Goal: Task Accomplishment & Management: Manage account settings

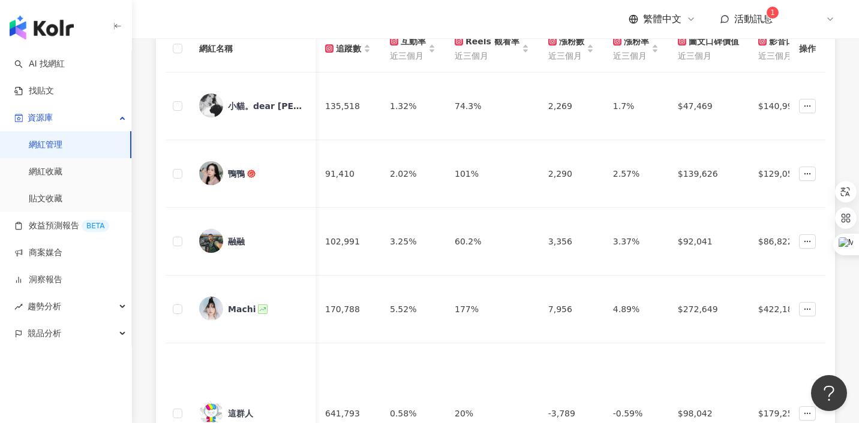
scroll to position [0, 3022]
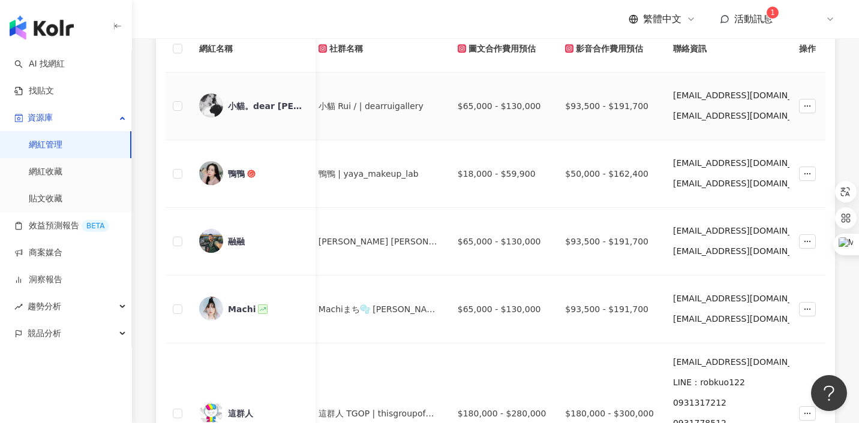
click at [202, 102] on img at bounding box center [211, 106] width 24 height 24
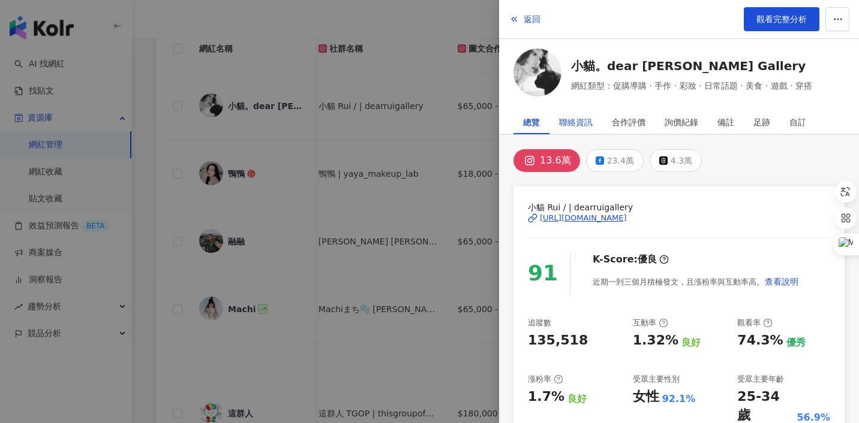
click at [591, 119] on div "聯絡資訊" at bounding box center [576, 122] width 34 height 24
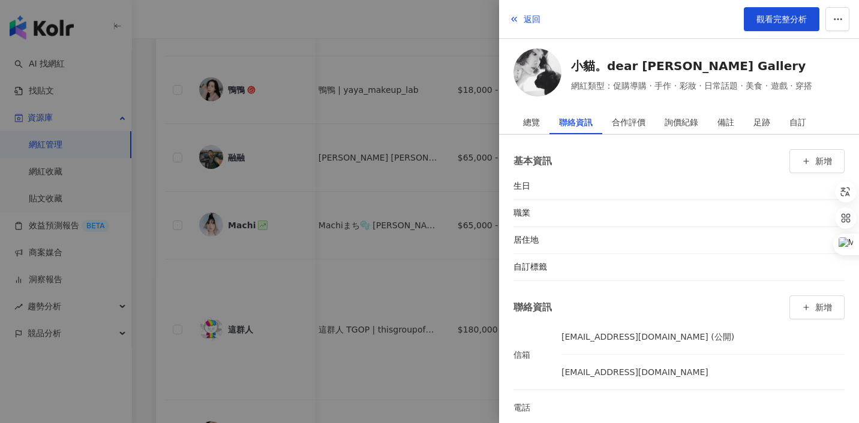
scroll to position [337, 0]
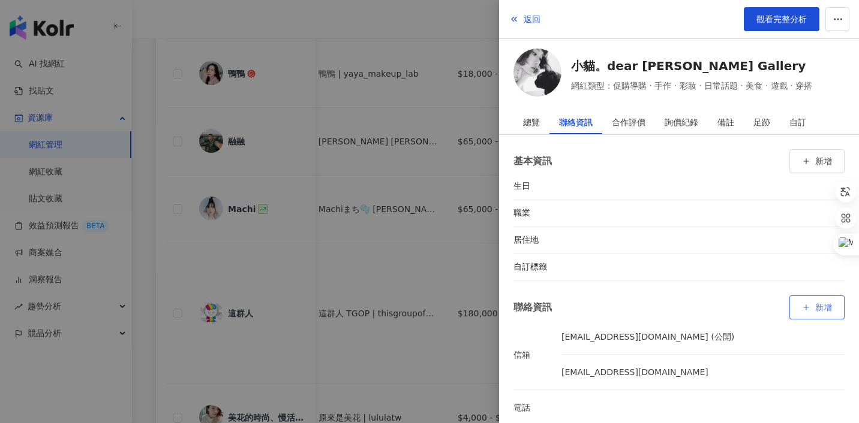
click at [818, 302] on button "新增" at bounding box center [816, 308] width 55 height 24
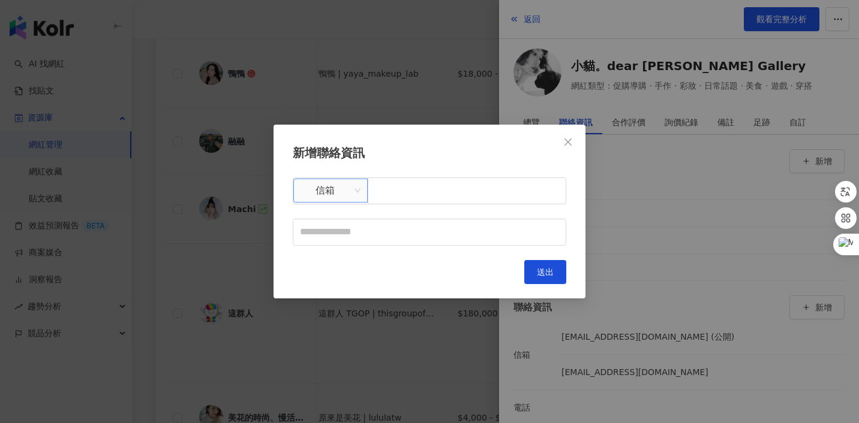
click at [343, 199] on span "信箱" at bounding box center [331, 190] width 60 height 23
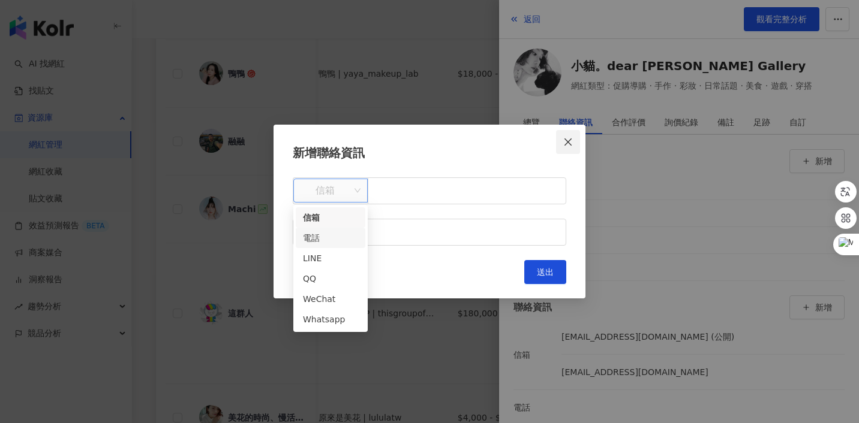
click at [569, 143] on icon "close" at bounding box center [567, 142] width 7 height 7
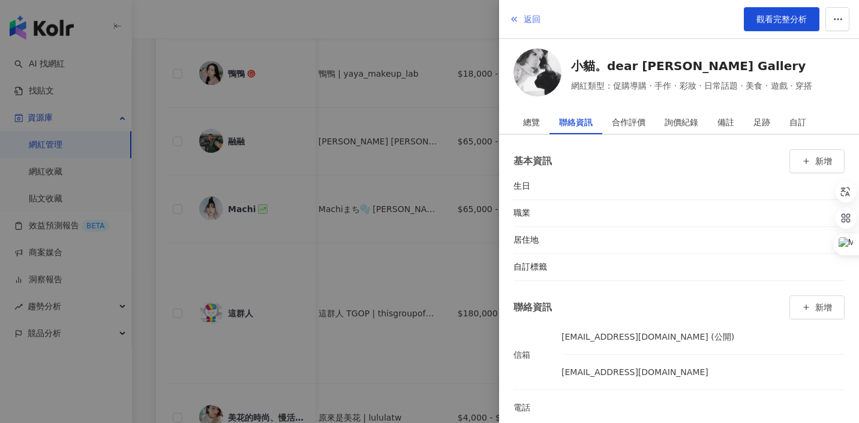
click at [510, 16] on icon "button" at bounding box center [514, 19] width 10 height 10
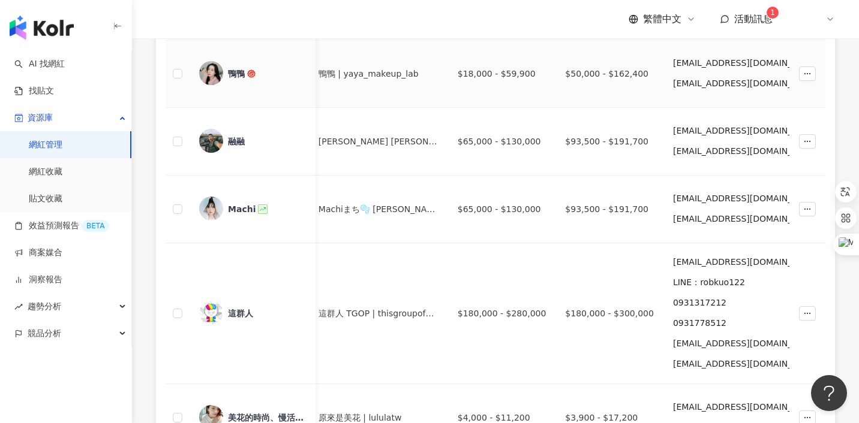
click at [207, 76] on img at bounding box center [211, 73] width 24 height 24
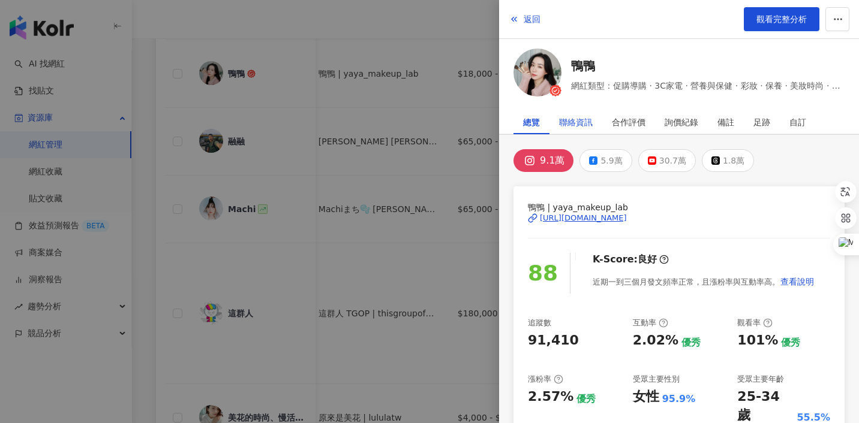
click at [565, 123] on div "聯絡資訊" at bounding box center [576, 122] width 34 height 24
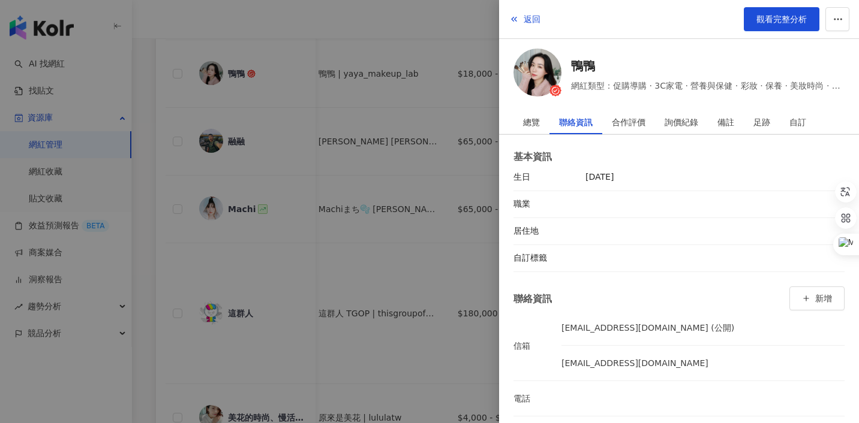
scroll to position [7, 0]
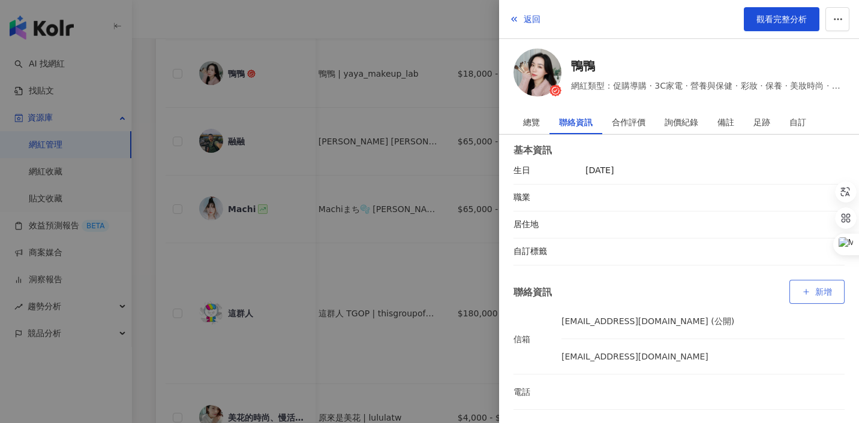
click at [815, 297] on button "新增" at bounding box center [816, 292] width 55 height 24
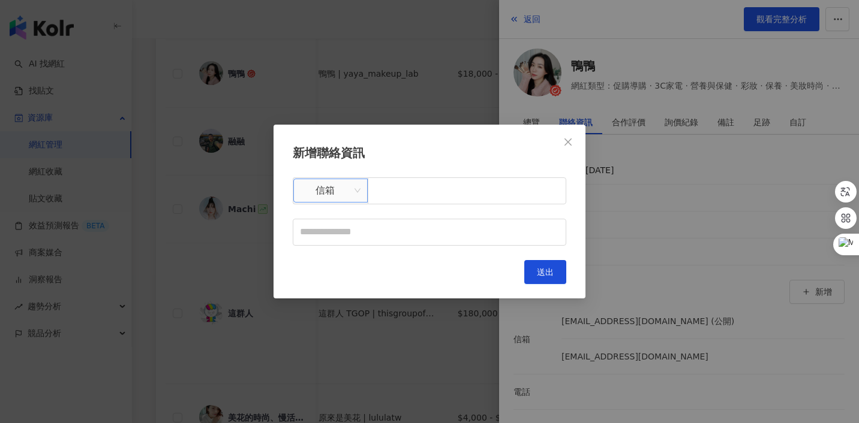
click at [311, 195] on span "信箱" at bounding box center [331, 190] width 60 height 23
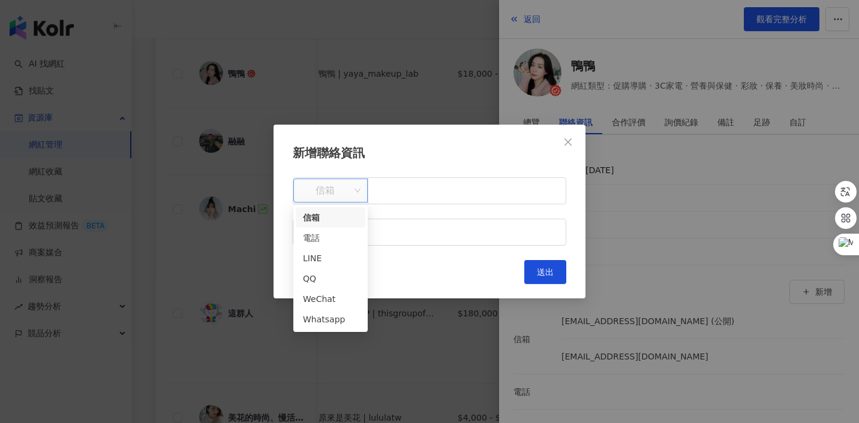
click at [405, 160] on h2 "新增聯絡資訊" at bounding box center [430, 153] width 274 height 19
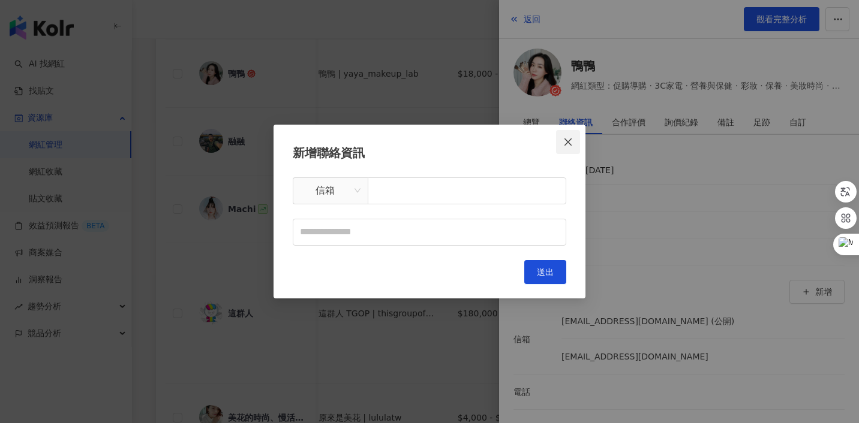
click at [569, 146] on icon "close" at bounding box center [568, 142] width 10 height 10
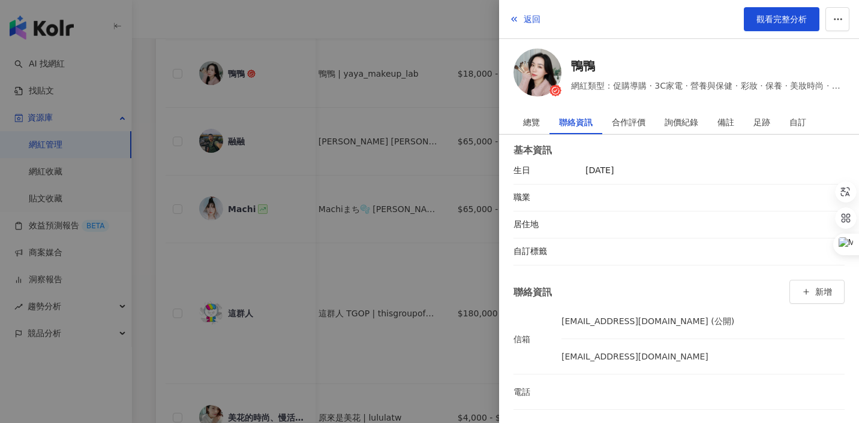
scroll to position [404, 0]
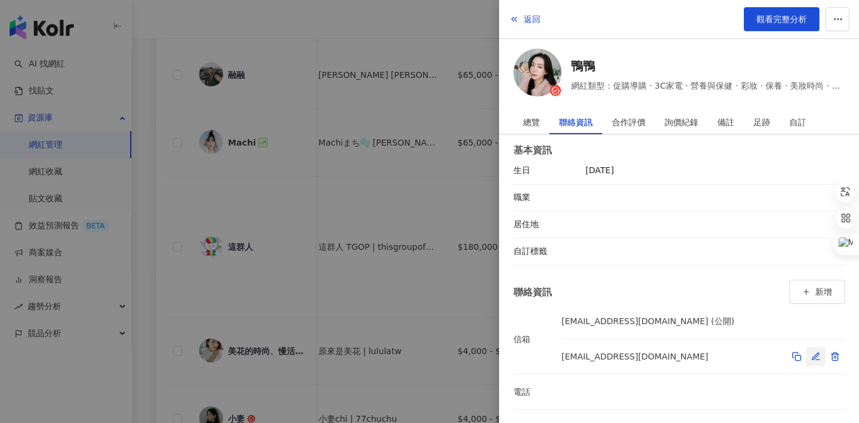
click at [815, 358] on icon "button" at bounding box center [816, 357] width 10 height 10
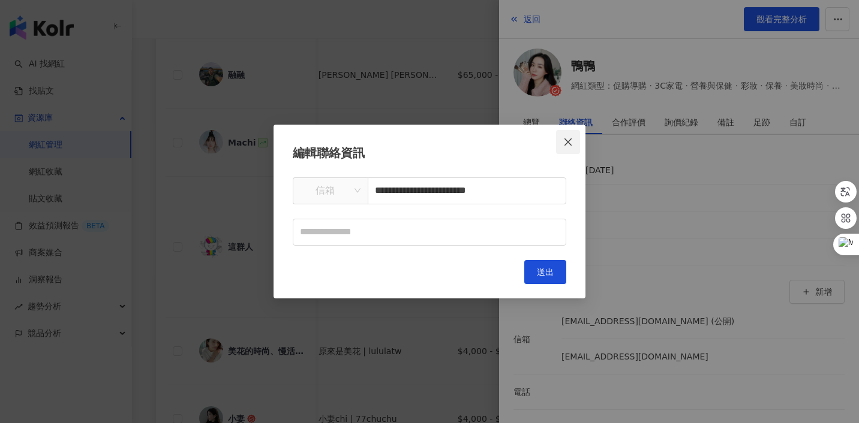
click at [566, 140] on icon "close" at bounding box center [567, 142] width 7 height 7
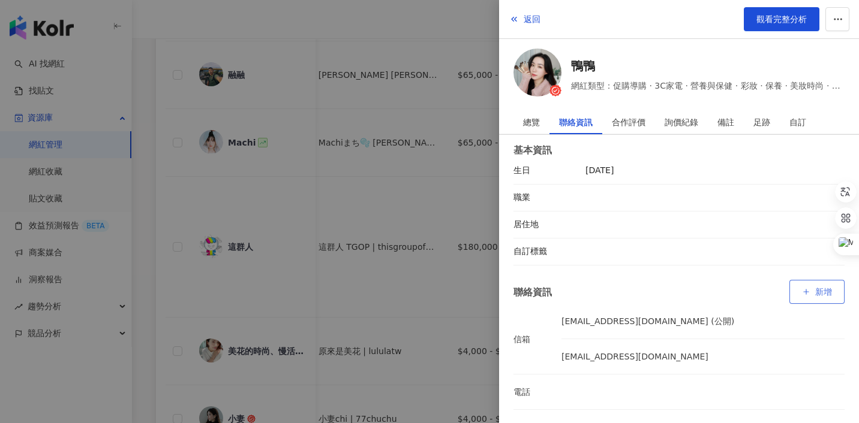
click at [814, 295] on button "新增" at bounding box center [816, 292] width 55 height 24
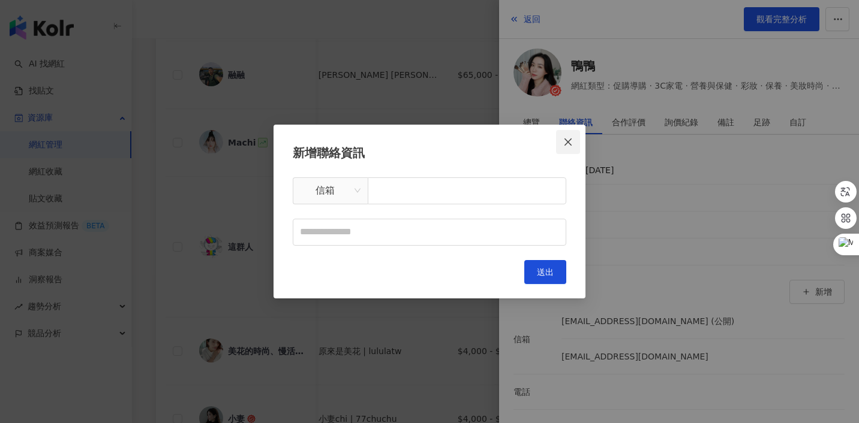
click at [573, 147] on button "Close" at bounding box center [568, 142] width 24 height 24
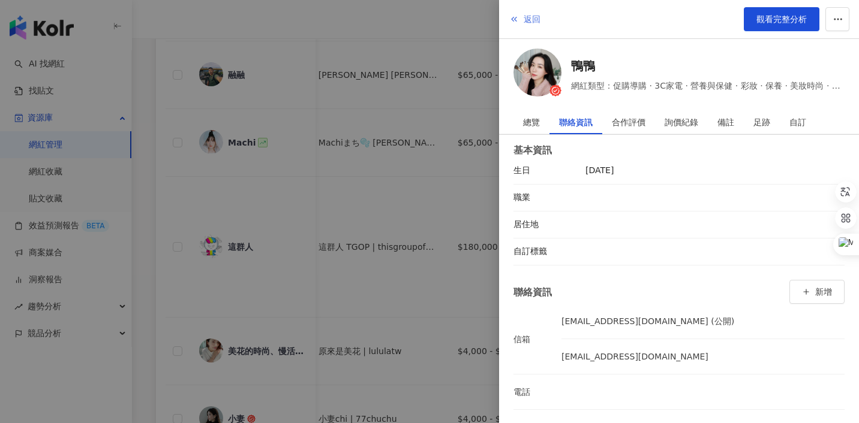
click at [524, 19] on span "返回" at bounding box center [532, 19] width 17 height 10
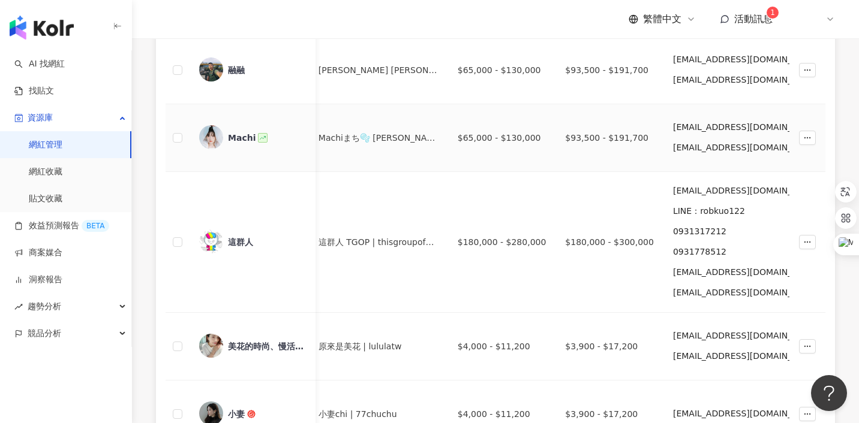
scroll to position [426, 0]
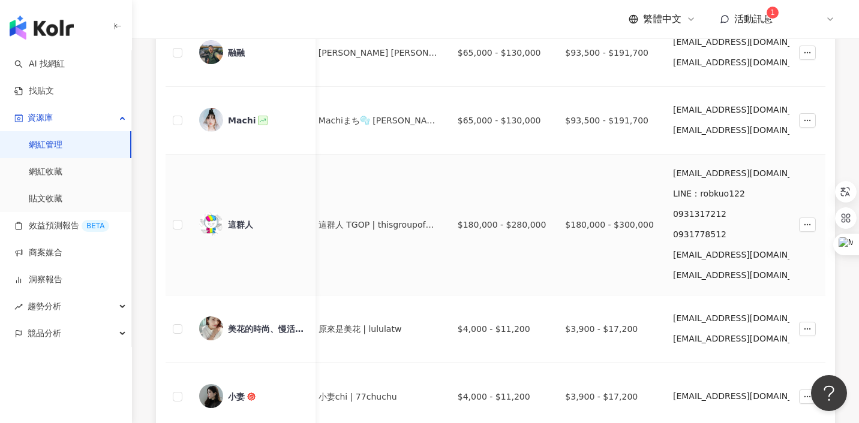
click at [216, 224] on img at bounding box center [211, 224] width 24 height 24
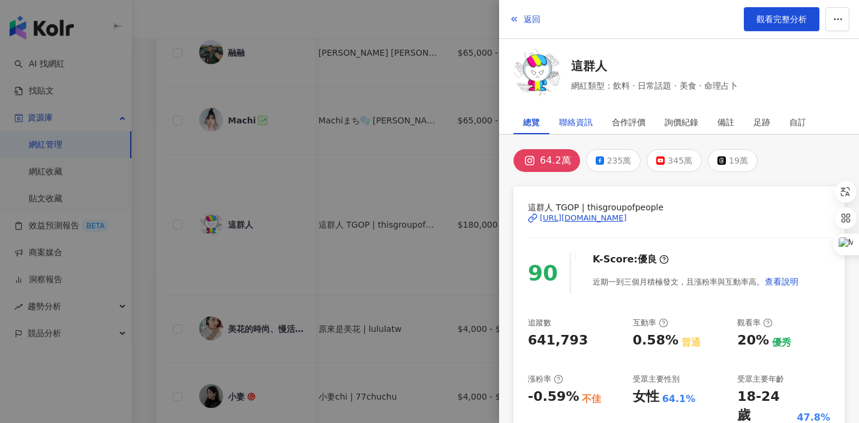
click at [580, 116] on div "聯絡資訊" at bounding box center [576, 122] width 34 height 24
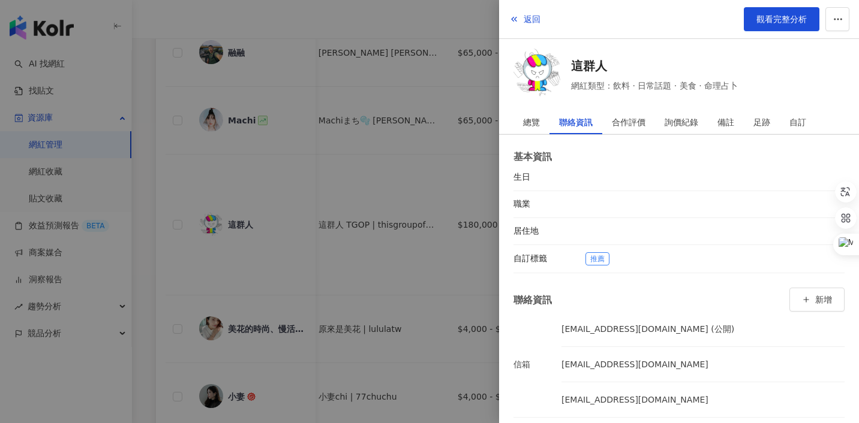
scroll to position [114, 0]
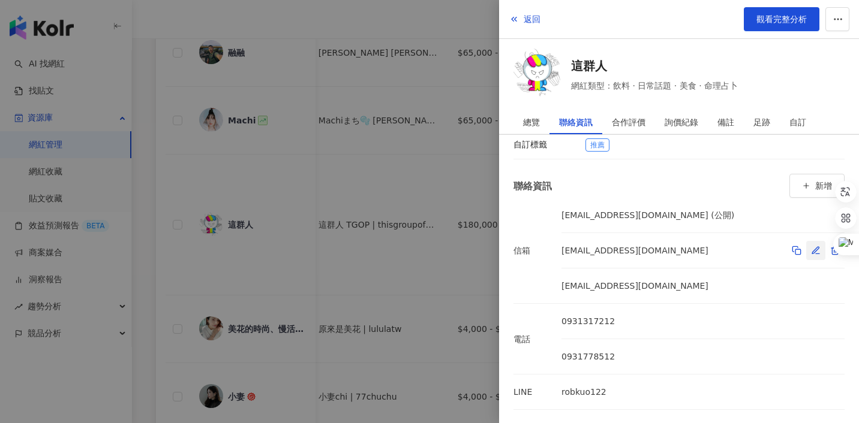
click at [817, 249] on icon "button" at bounding box center [815, 250] width 7 height 7
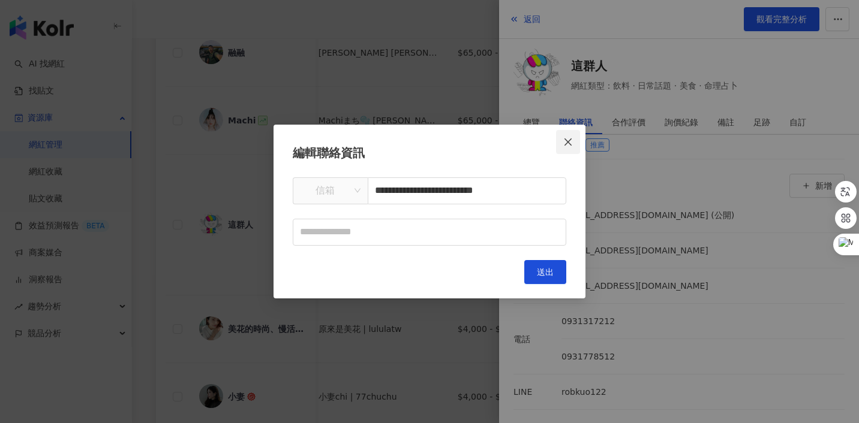
click at [563, 142] on icon "close" at bounding box center [568, 142] width 10 height 10
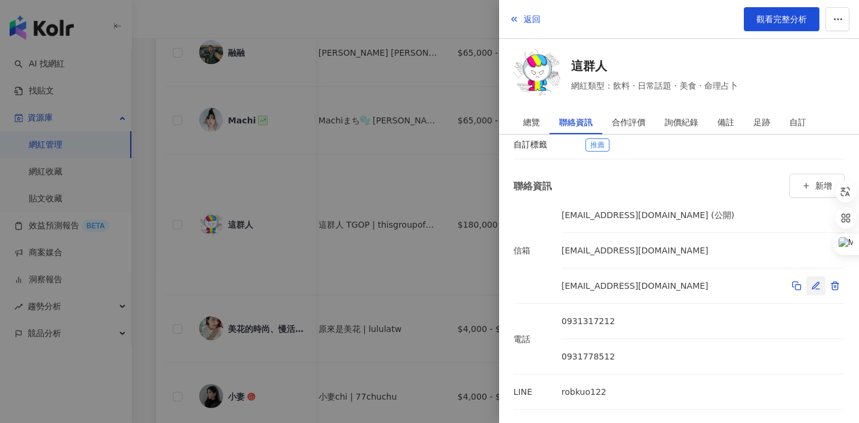
click at [814, 283] on icon "button" at bounding box center [816, 286] width 10 height 10
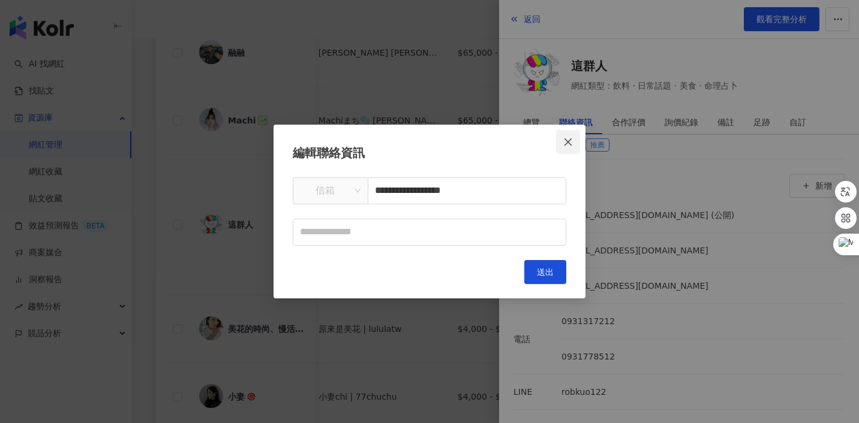
click at [572, 149] on button "Close" at bounding box center [568, 142] width 24 height 24
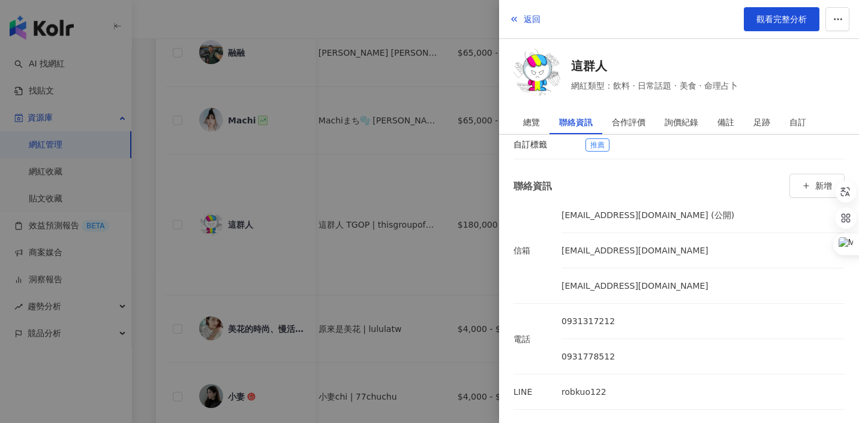
click at [437, 174] on div at bounding box center [429, 211] width 859 height 423
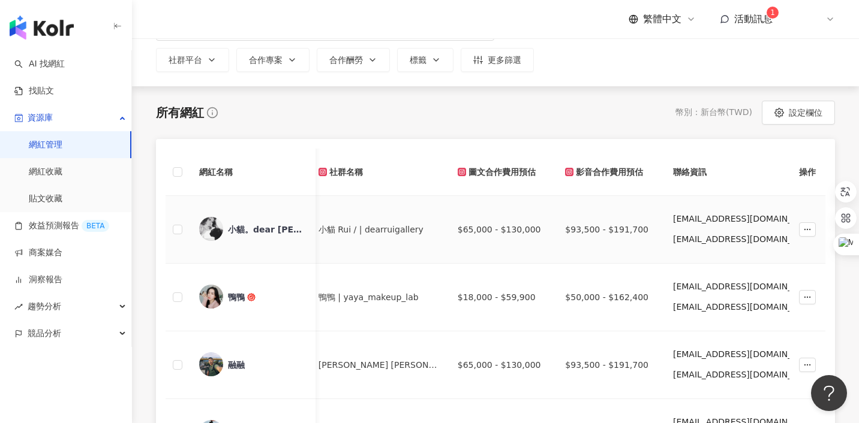
scroll to position [167, 0]
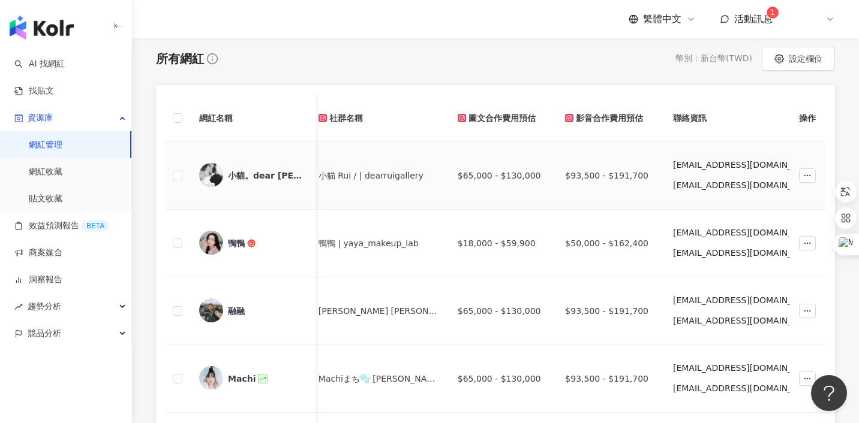
click at [216, 182] on img at bounding box center [211, 175] width 24 height 24
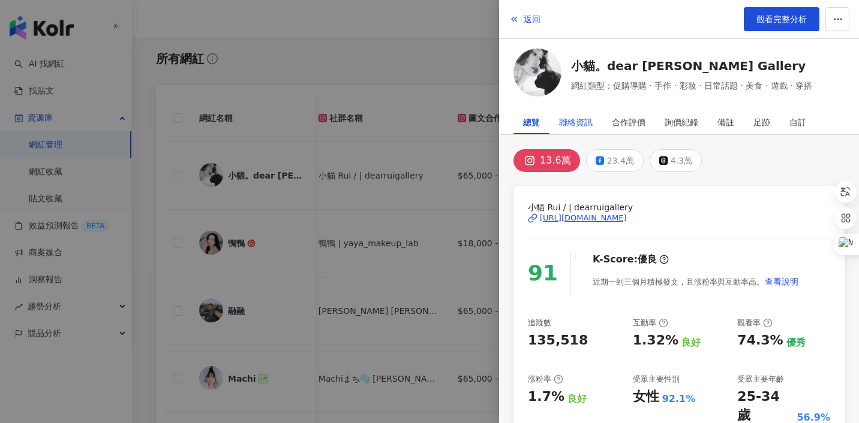
click at [571, 119] on div "聯絡資訊" at bounding box center [576, 122] width 34 height 24
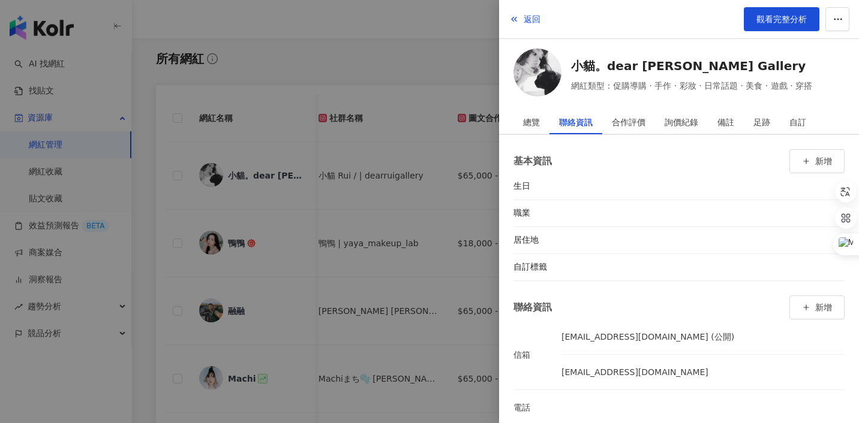
scroll to position [16, 0]
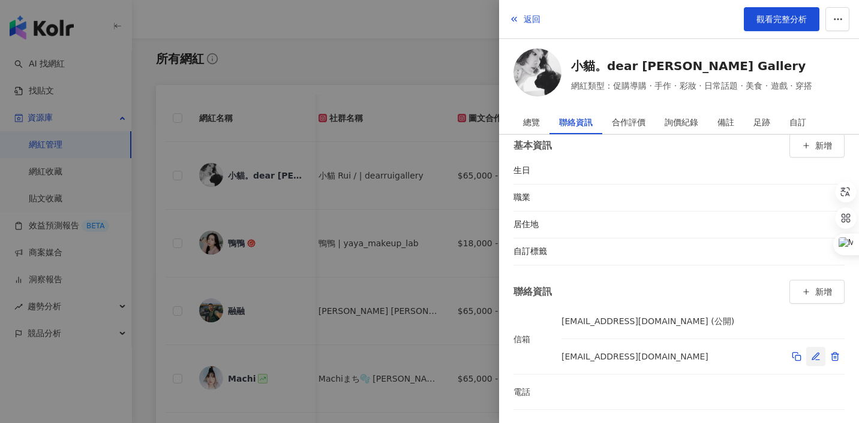
click at [819, 360] on icon "button" at bounding box center [818, 360] width 4 height 0
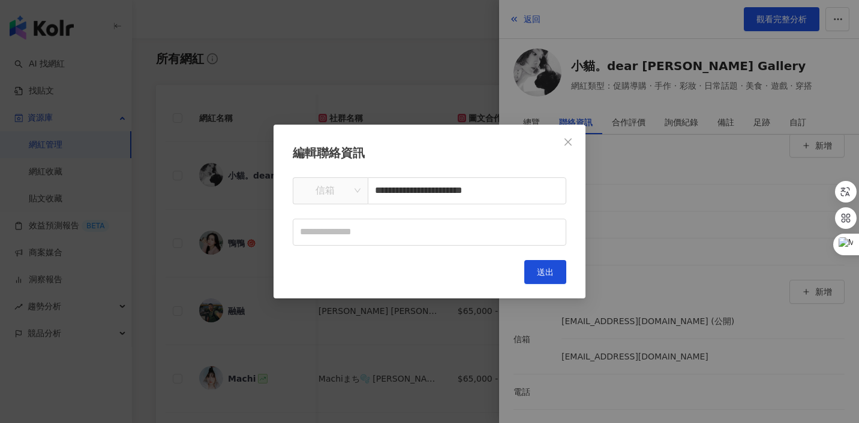
click at [719, 271] on div "**********" at bounding box center [429, 211] width 859 height 423
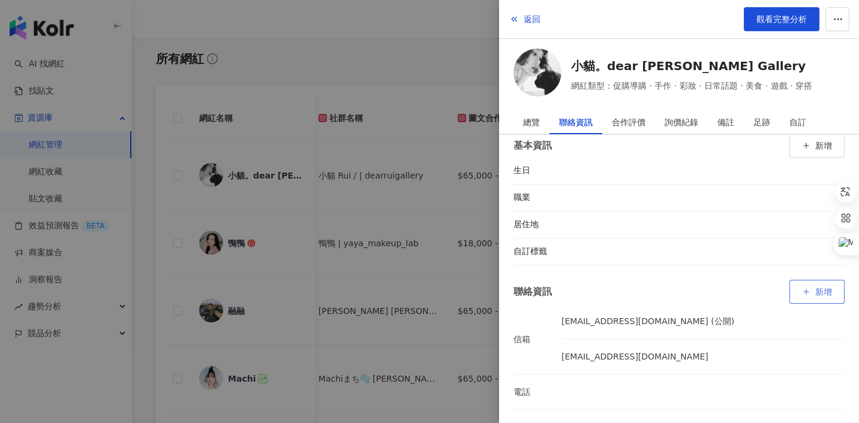
click at [807, 293] on icon "button" at bounding box center [806, 292] width 8 height 8
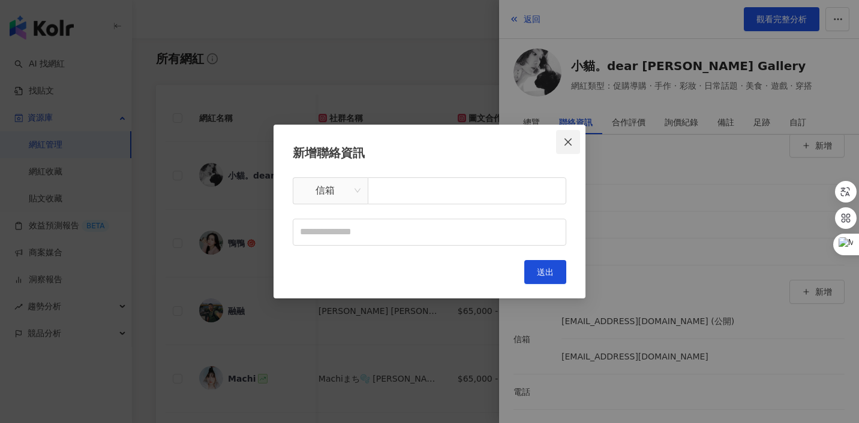
click at [566, 139] on icon "close" at bounding box center [568, 142] width 10 height 10
